Goal: Find specific page/section: Find specific page/section

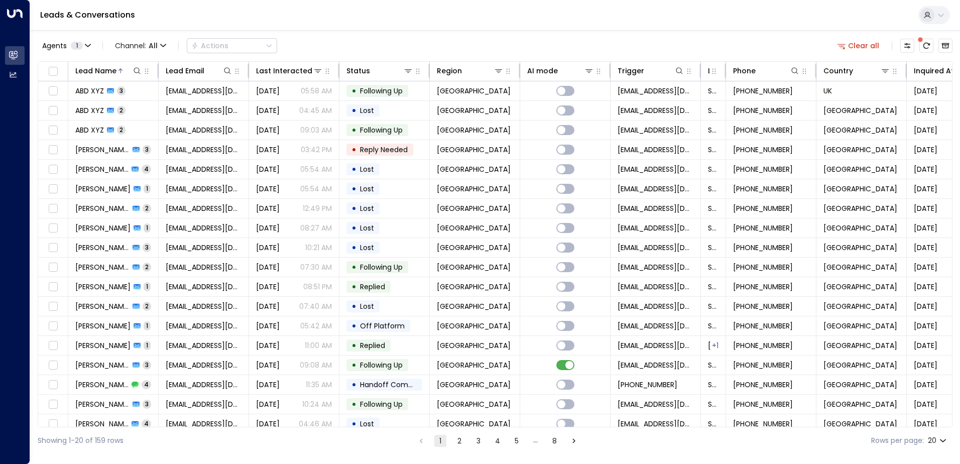
scroll to position [49, 0]
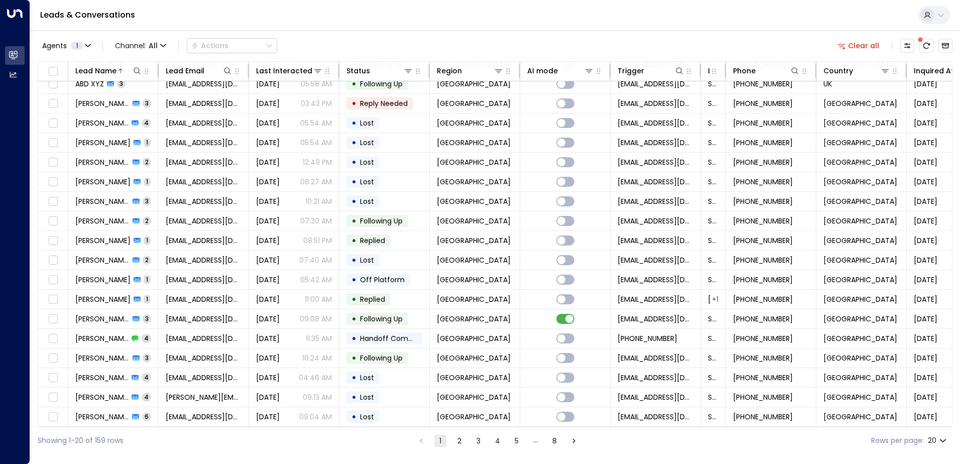
click at [576, 444] on icon "Go to next page" at bounding box center [573, 440] width 9 height 9
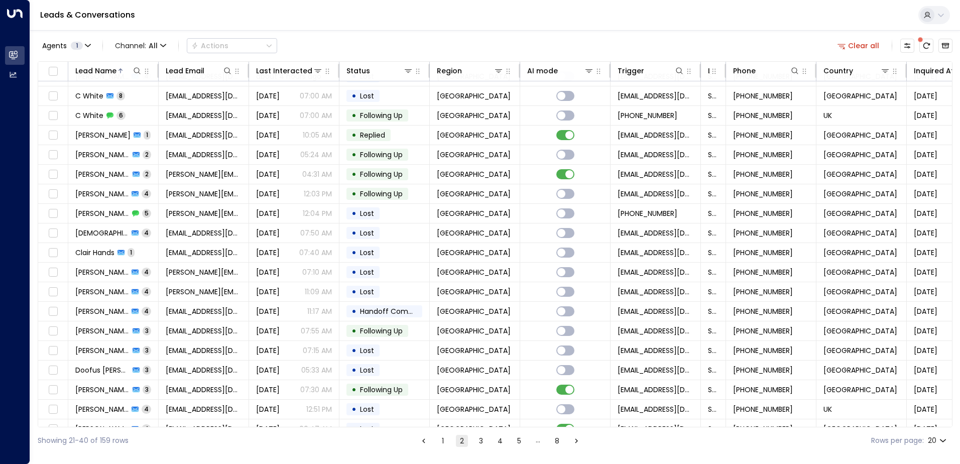
scroll to position [49, 0]
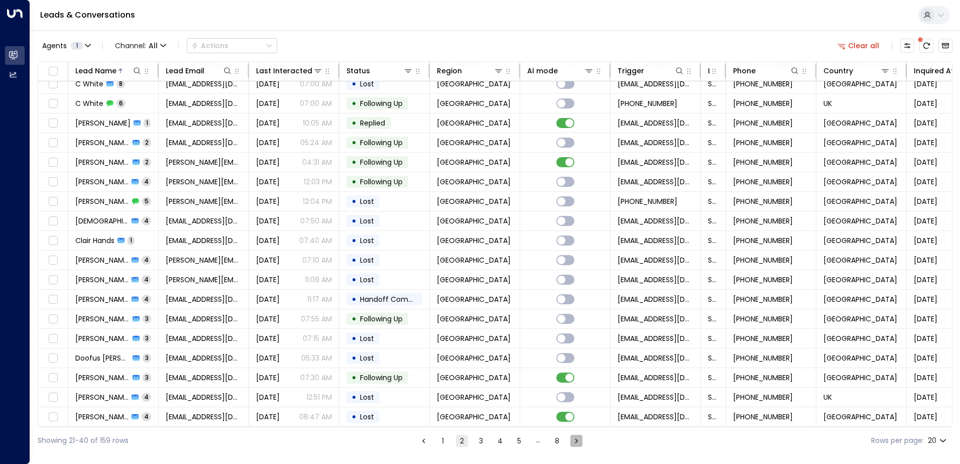
click at [576, 444] on icon "Go to next page" at bounding box center [576, 440] width 9 height 9
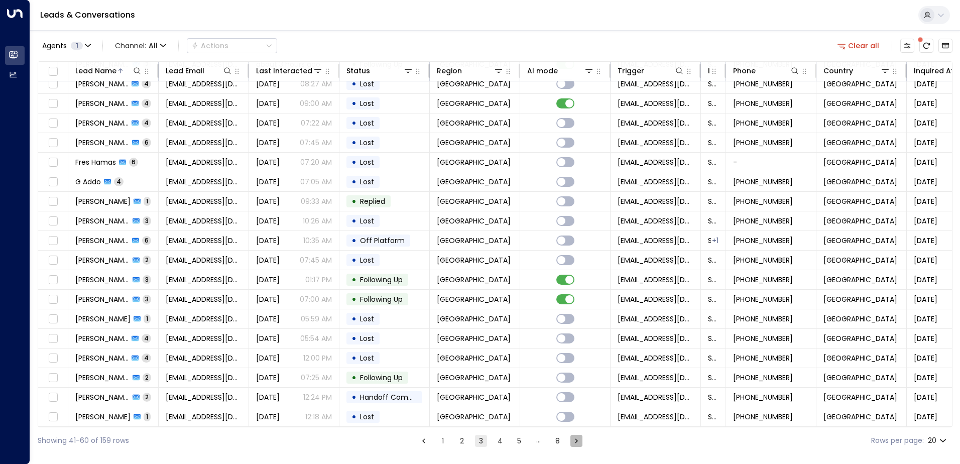
click at [576, 444] on icon "Go to next page" at bounding box center [576, 440] width 9 height 9
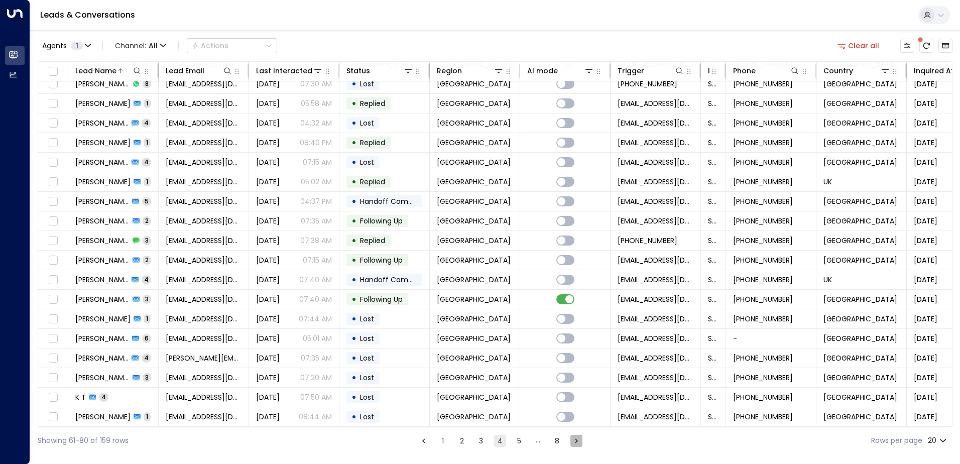
click at [576, 444] on icon "Go to next page" at bounding box center [576, 440] width 9 height 9
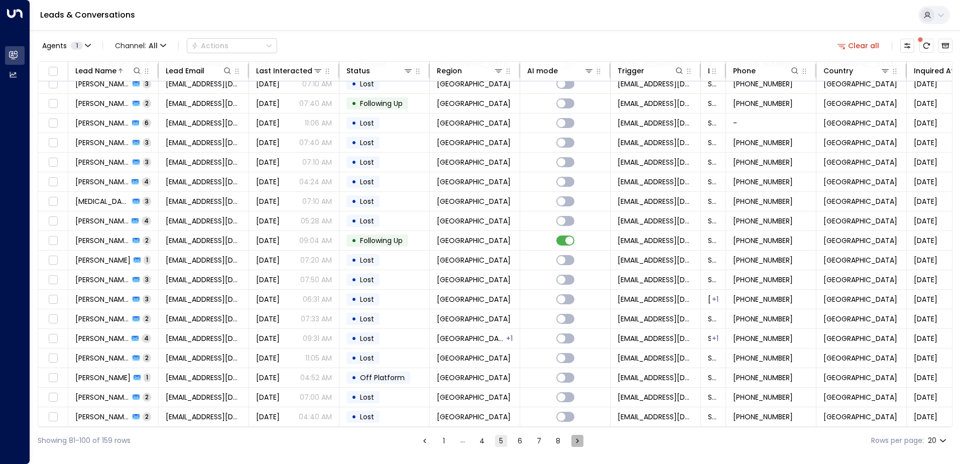
click at [576, 444] on icon "Go to next page" at bounding box center [577, 440] width 9 height 9
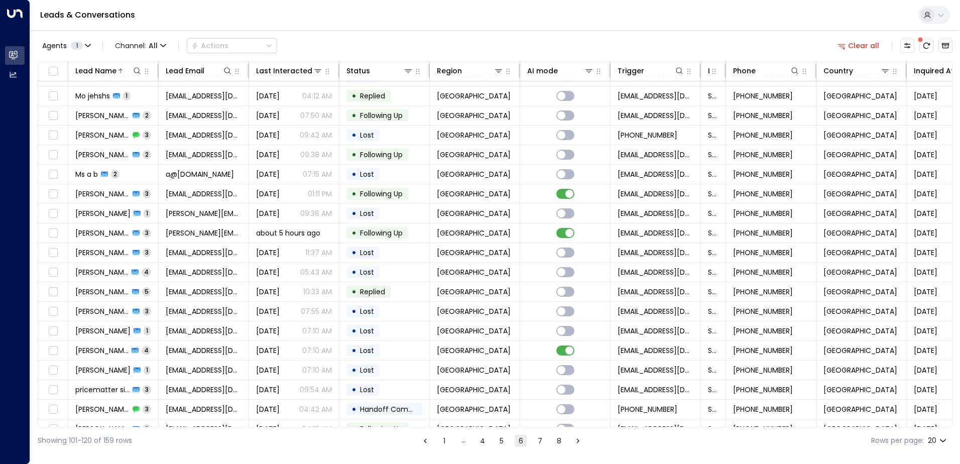
scroll to position [49, 0]
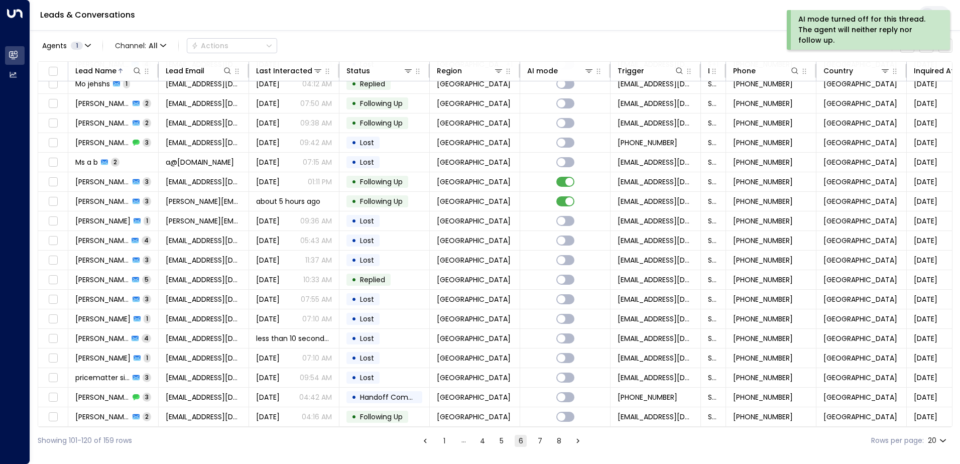
click at [427, 445] on button "Go to previous page" at bounding box center [425, 441] width 12 height 12
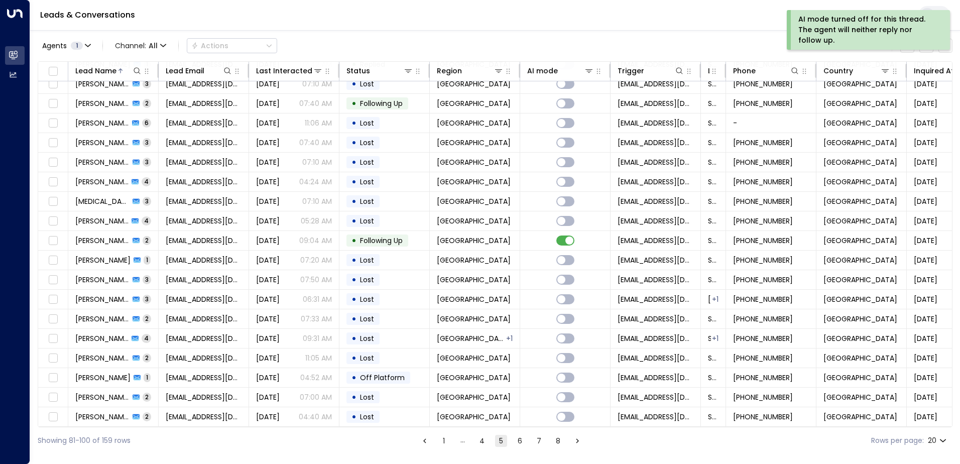
click at [427, 445] on icon "Go to previous page" at bounding box center [424, 440] width 9 height 9
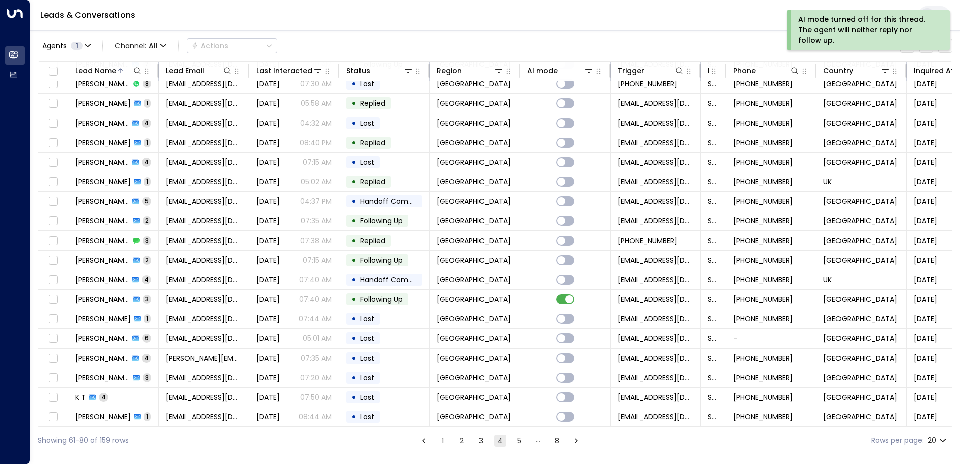
click at [427, 445] on icon "Go to previous page" at bounding box center [423, 440] width 9 height 9
